Goal: Task Accomplishment & Management: Manage account settings

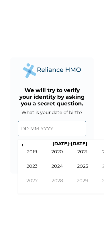
drag, startPoint x: 0, startPoint y: 0, endPoint x: 59, endPoint y: 129, distance: 142.2
click at [59, 129] on input "text" at bounding box center [52, 128] width 68 height 15
click at [20, 149] on td "2019" at bounding box center [31, 156] width 25 height 14
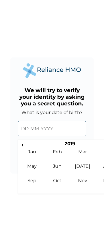
click at [21, 151] on td "Jan" at bounding box center [31, 156] width 25 height 14
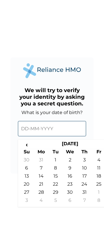
click at [25, 144] on span "‹" at bounding box center [26, 144] width 14 height 7
click at [29, 146] on span "‹" at bounding box center [26, 144] width 14 height 7
drag, startPoint x: 29, startPoint y: 146, endPoint x: 45, endPoint y: 150, distance: 16.4
click at [45, 150] on th "Mo" at bounding box center [41, 153] width 14 height 8
drag, startPoint x: 45, startPoint y: 150, endPoint x: 34, endPoint y: 128, distance: 24.4
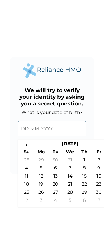
click at [34, 128] on input "text" at bounding box center [52, 128] width 68 height 15
click at [28, 142] on span "‹" at bounding box center [26, 144] width 14 height 7
click at [30, 146] on span "‹" at bounding box center [26, 144] width 14 height 7
drag, startPoint x: 30, startPoint y: 146, endPoint x: 28, endPoint y: 122, distance: 24.7
click at [28, 122] on input "text" at bounding box center [52, 128] width 68 height 15
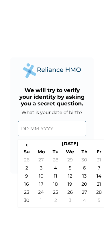
click at [29, 143] on span "‹" at bounding box center [26, 144] width 14 height 7
click at [27, 142] on span "‹" at bounding box center [26, 144] width 14 height 7
click at [30, 142] on span "‹" at bounding box center [26, 144] width 14 height 7
click at [30, 146] on span "‹" at bounding box center [26, 144] width 14 height 7
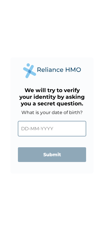
drag, startPoint x: 0, startPoint y: 0, endPoint x: 52, endPoint y: 83, distance: 97.8
click at [52, 83] on div "We will try to verify your identity by asking you a secret question. What is yo…" at bounding box center [51, 115] width 83 height 116
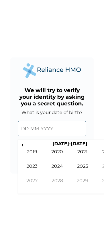
drag, startPoint x: 52, startPoint y: 83, endPoint x: 64, endPoint y: 132, distance: 50.2
click at [64, 132] on input "text" at bounding box center [52, 128] width 68 height 15
click at [25, 144] on span "‹" at bounding box center [22, 144] width 6 height 7
click at [19, 149] on th "‹" at bounding box center [22, 145] width 6 height 8
click at [23, 148] on span "‹" at bounding box center [22, 144] width 6 height 7
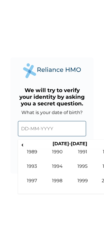
click at [24, 144] on span "‹" at bounding box center [22, 144] width 6 height 7
click at [35, 181] on td "1987" at bounding box center [31, 185] width 25 height 14
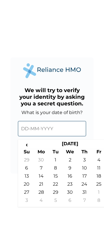
click at [31, 189] on td "27" at bounding box center [26, 193] width 14 height 8
type input "[DATE]"
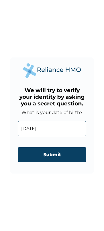
click at [60, 156] on input "Submit" at bounding box center [52, 154] width 68 height 15
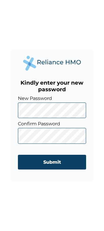
click at [60, 162] on input "Submit" at bounding box center [52, 162] width 68 height 15
